Goal: Task Accomplishment & Management: Manage account settings

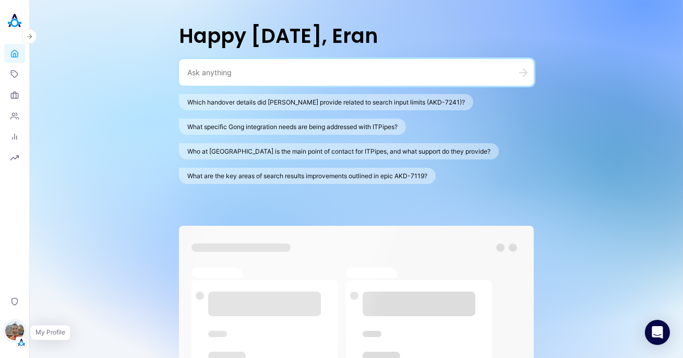
click at [20, 329] on img "button" at bounding box center [14, 330] width 19 height 19
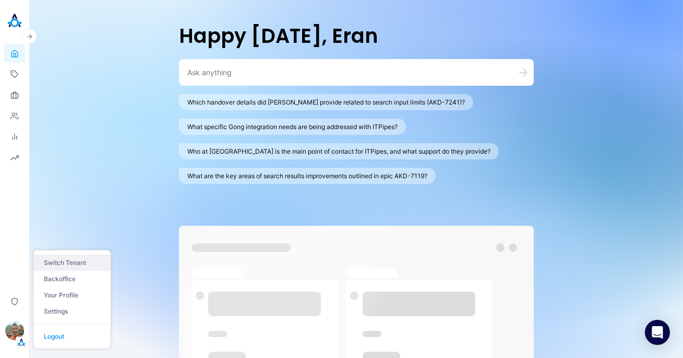
click at [78, 267] on button "Switch Tenant" at bounding box center [71, 262] width 77 height 16
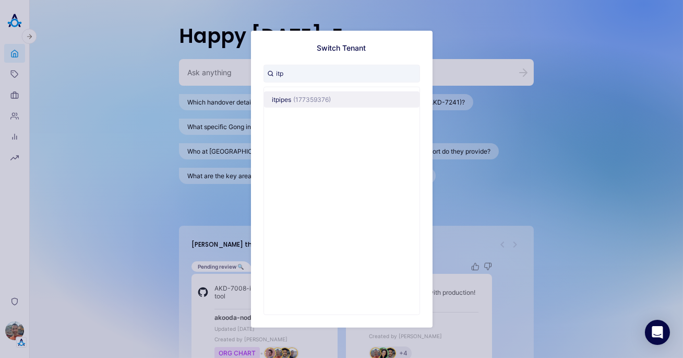
type input "itp"
copy span "177359376"
click at [161, 63] on div "Switch Tenant itp itpipes (177359376)" at bounding box center [341, 179] width 683 height 358
click at [69, 159] on div "Switch Tenant itp itpipes (177359376)" at bounding box center [341, 179] width 683 height 358
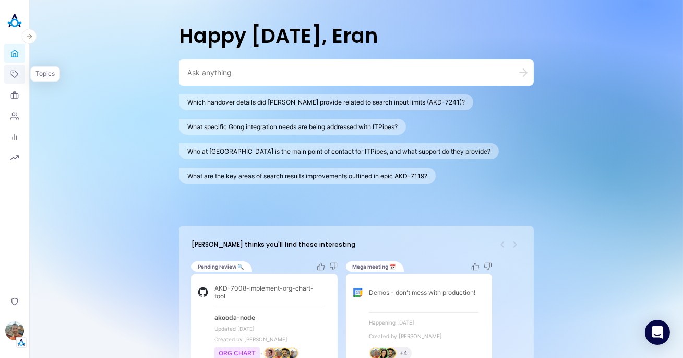
click at [15, 78] on icon at bounding box center [14, 74] width 8 height 8
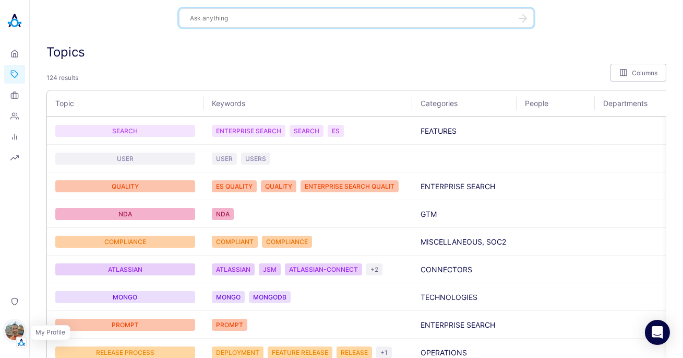
click at [22, 328] on img "button" at bounding box center [14, 330] width 19 height 19
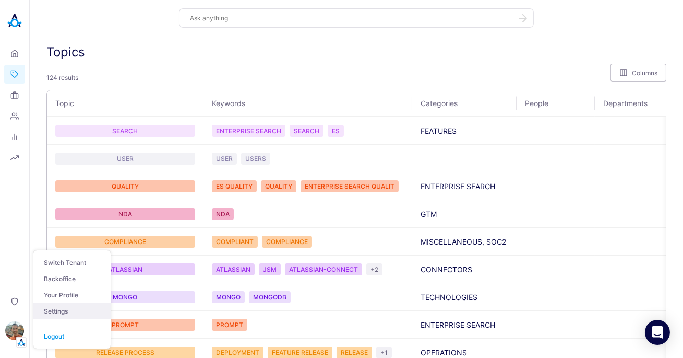
click at [63, 310] on link "Settings" at bounding box center [71, 311] width 77 height 16
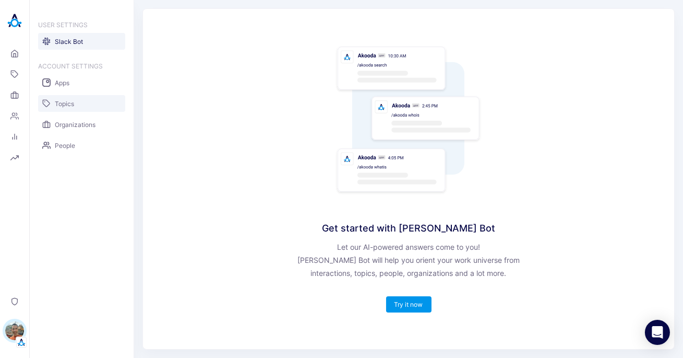
click at [65, 102] on span "Topics" at bounding box center [64, 104] width 19 height 8
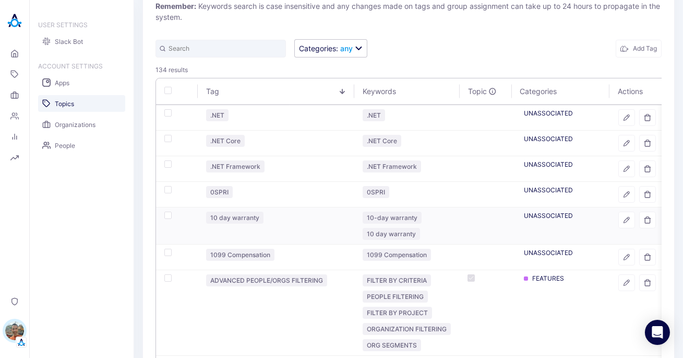
scroll to position [73, 0]
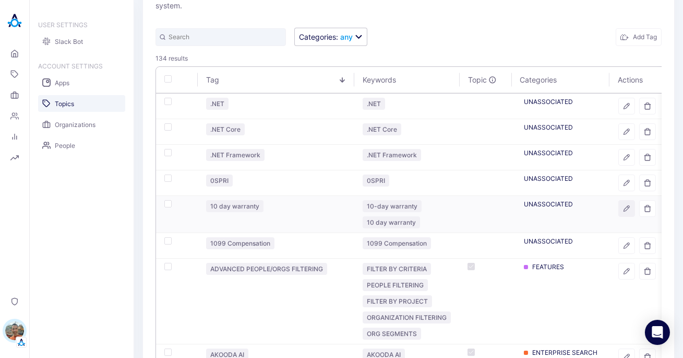
click at [630, 209] on button "button" at bounding box center [627, 208] width 17 height 17
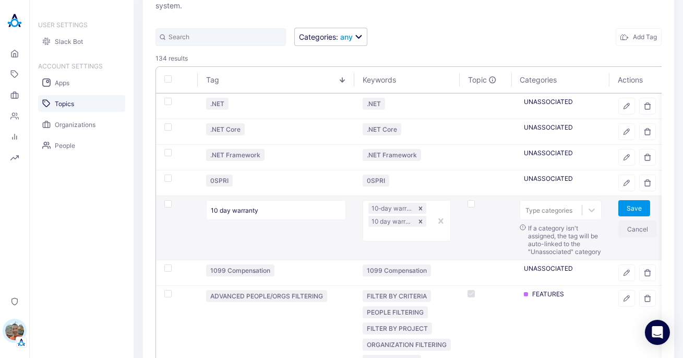
click at [638, 233] on button "Cancel" at bounding box center [638, 228] width 39 height 17
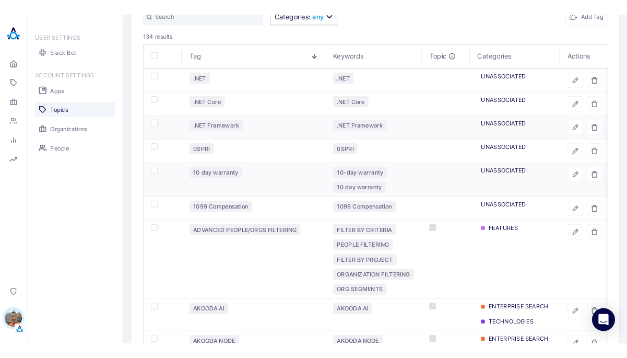
scroll to position [116, 0]
